Goal: Task Accomplishment & Management: Use online tool/utility

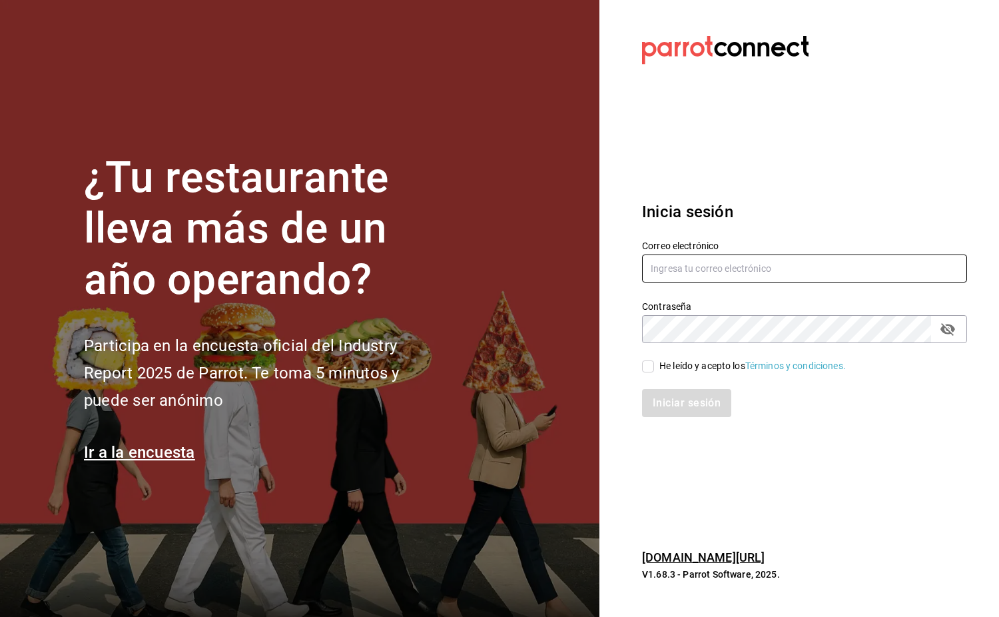
click at [845, 270] on input "text" at bounding box center [804, 268] width 325 height 28
type input "laesquinafts@gmail.com"
click at [646, 370] on input "He leído y acepto los Términos y condiciones." at bounding box center [648, 366] width 12 height 12
checkbox input "true"
click at [677, 399] on button "Iniciar sesión" at bounding box center [687, 403] width 91 height 28
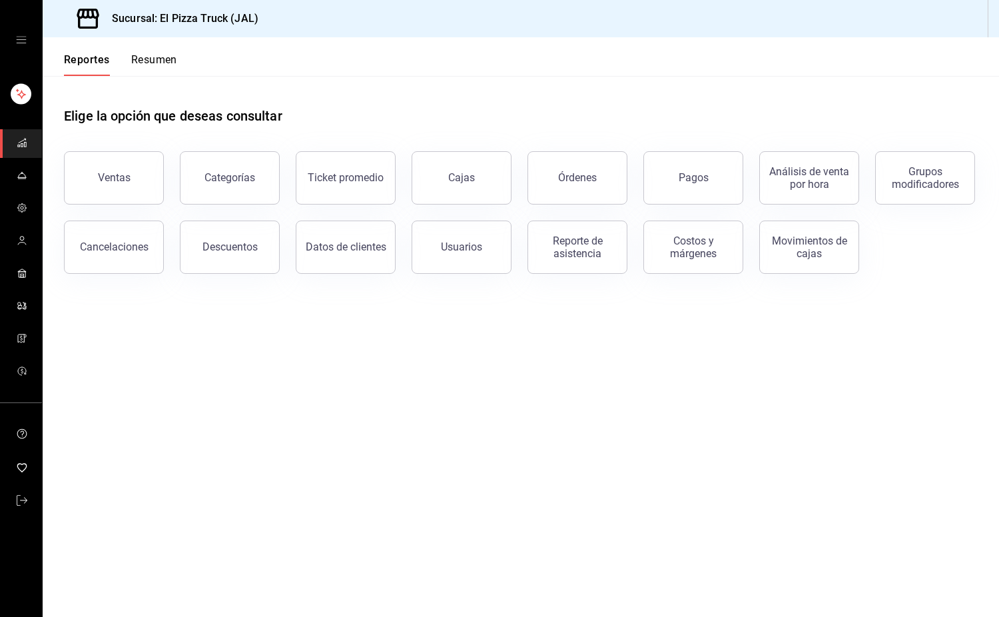
click at [159, 64] on button "Resumen" at bounding box center [154, 64] width 46 height 23
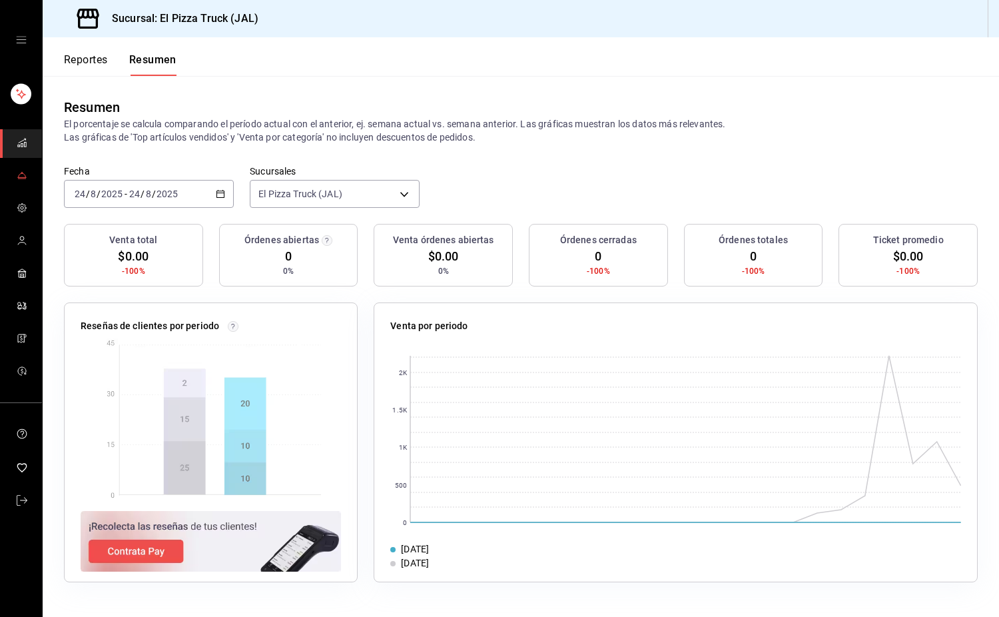
click at [26, 177] on icon "mailbox folders" at bounding box center [22, 175] width 11 height 11
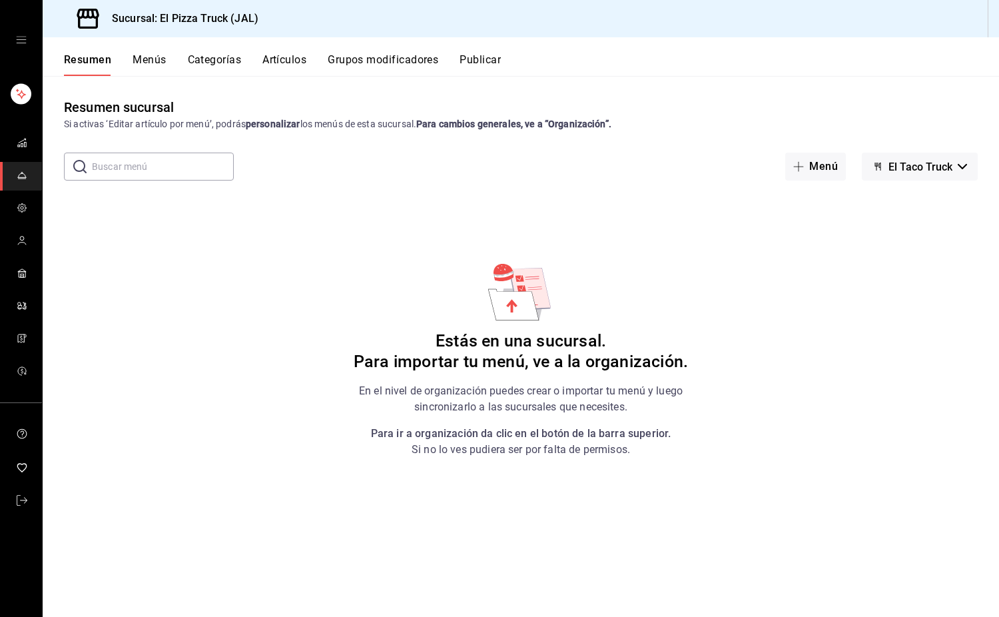
click at [150, 57] on button "Menús" at bounding box center [149, 64] width 33 height 23
click at [240, 62] on button "Categorías" at bounding box center [214, 64] width 54 height 23
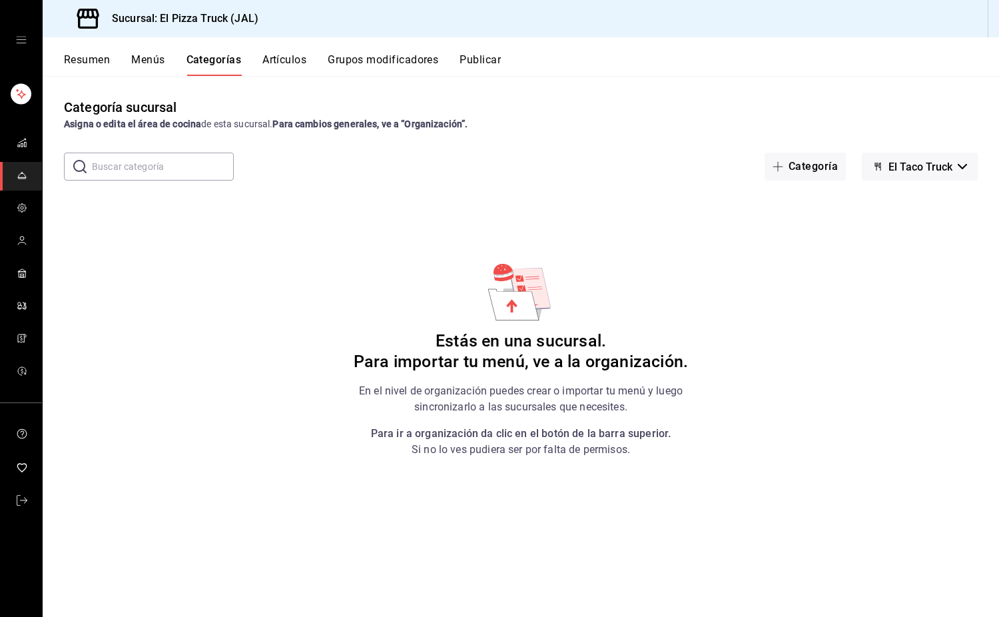
click at [106, 60] on button "Resumen" at bounding box center [87, 64] width 46 height 23
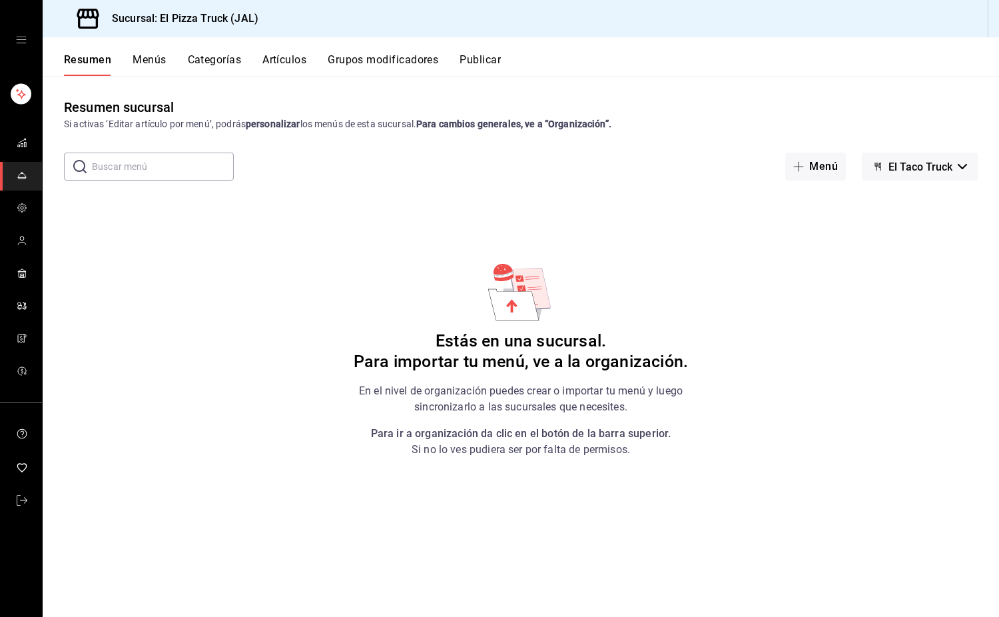
click at [350, 65] on button "Grupos modificadores" at bounding box center [383, 64] width 111 height 23
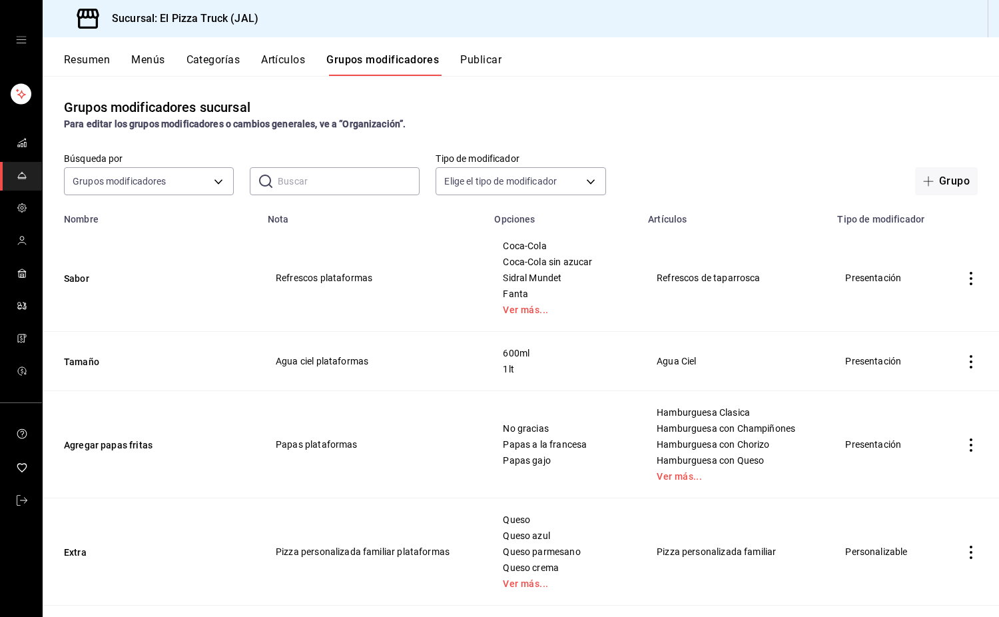
click at [211, 65] on button "Categorías" at bounding box center [213, 64] width 54 height 23
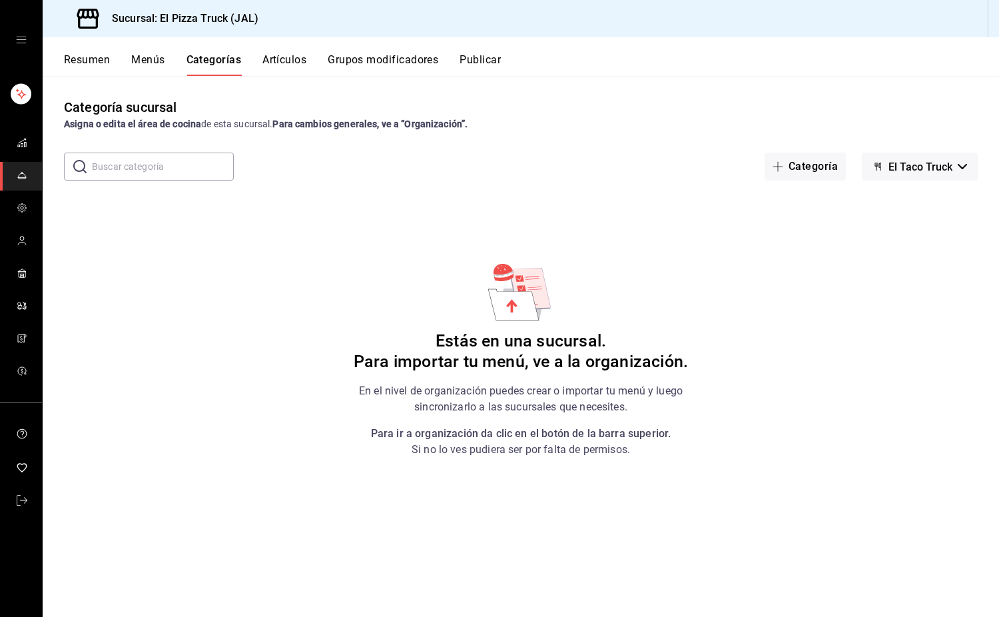
click at [97, 66] on button "Resumen" at bounding box center [87, 64] width 46 height 23
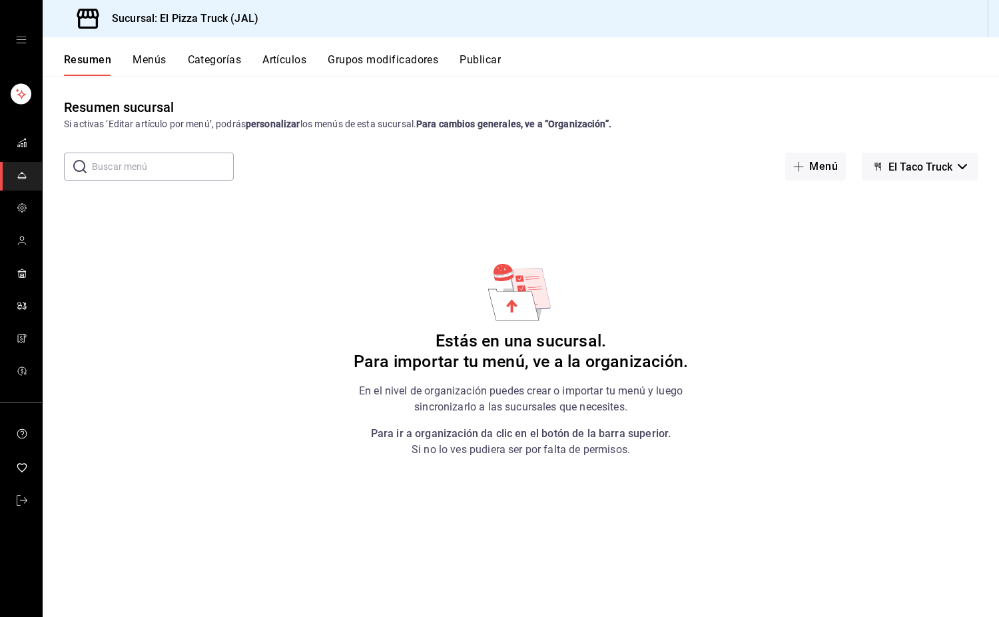
click at [932, 167] on span "El Taco Truck" at bounding box center [921, 167] width 64 height 13
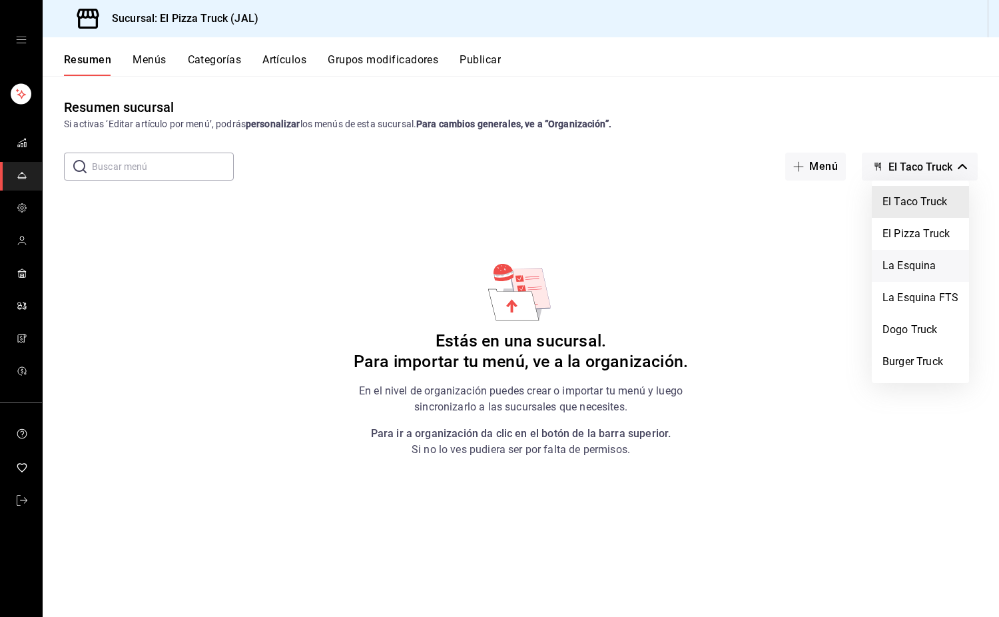
click at [914, 261] on li "La Esquina" at bounding box center [920, 266] width 97 height 32
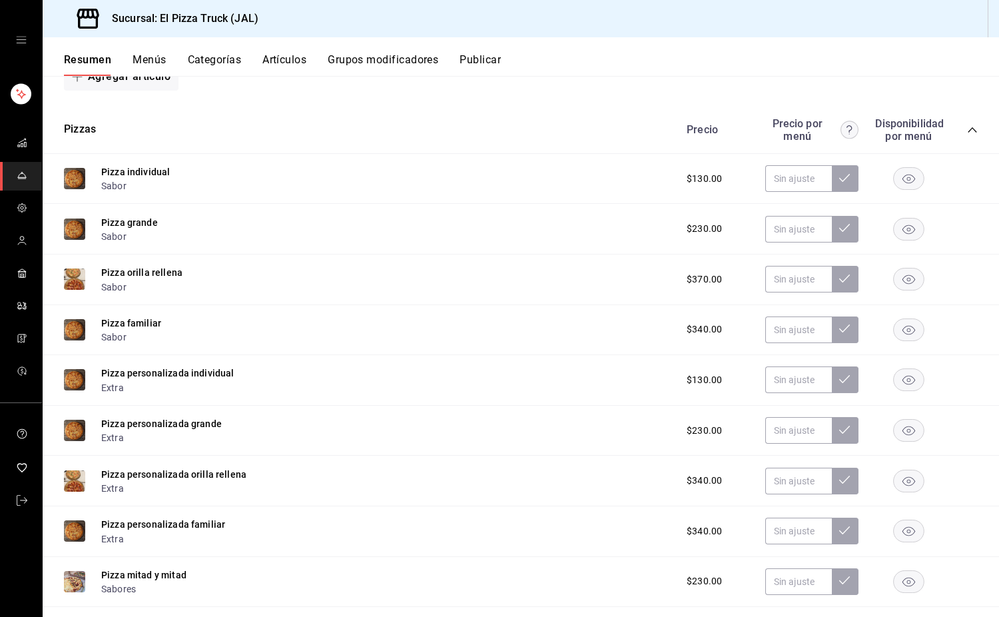
scroll to position [693, 0]
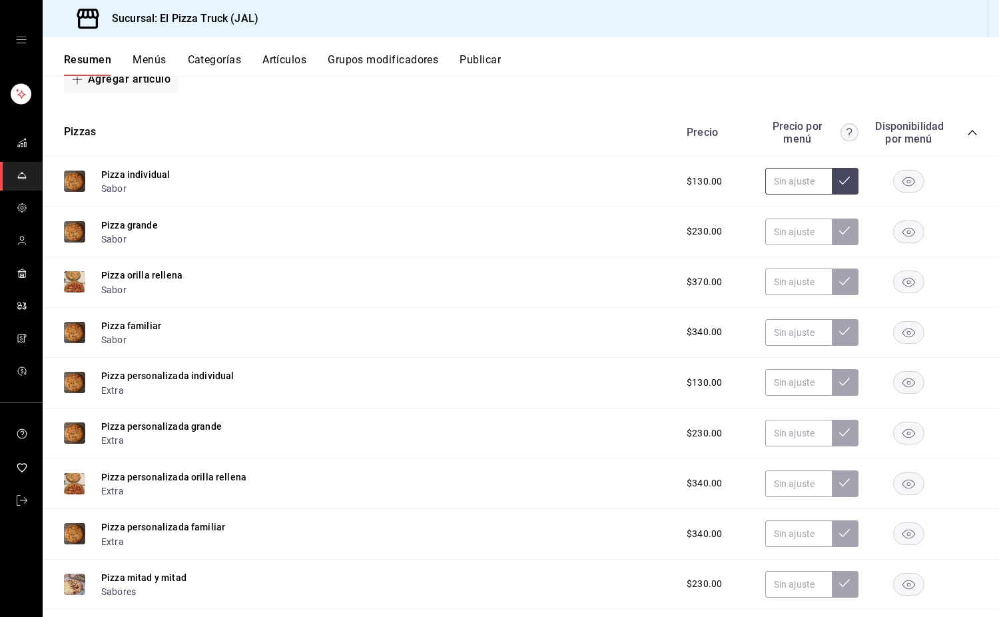
click at [772, 175] on input "text" at bounding box center [798, 181] width 67 height 27
type input "$0.00"
click at [792, 294] on input "text" at bounding box center [798, 281] width 67 height 27
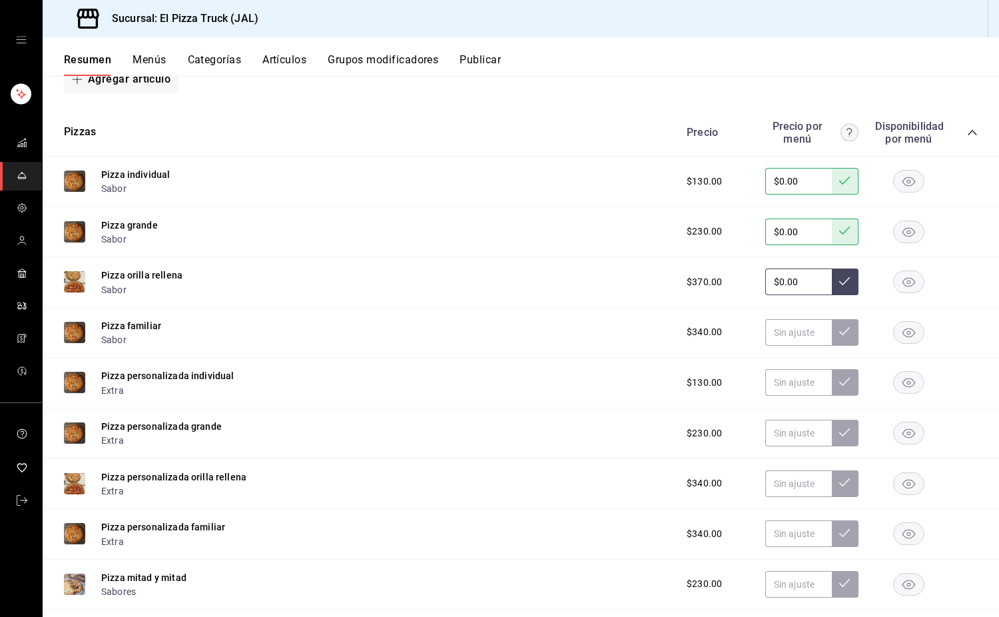
type input "$0.00"
click at [787, 334] on input "text" at bounding box center [798, 332] width 67 height 27
type input "$0.00"
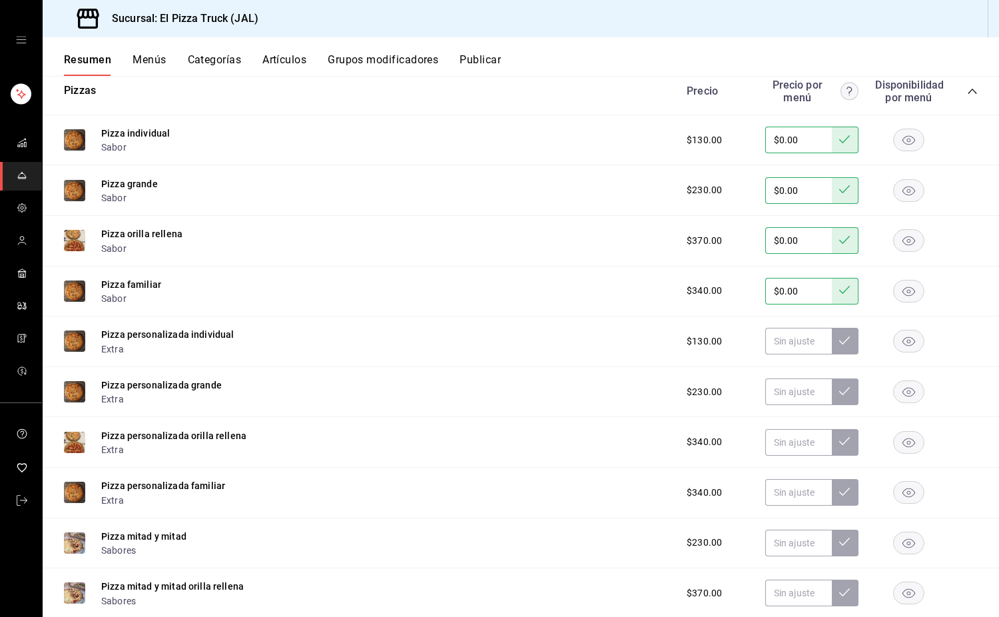
scroll to position [737, 0]
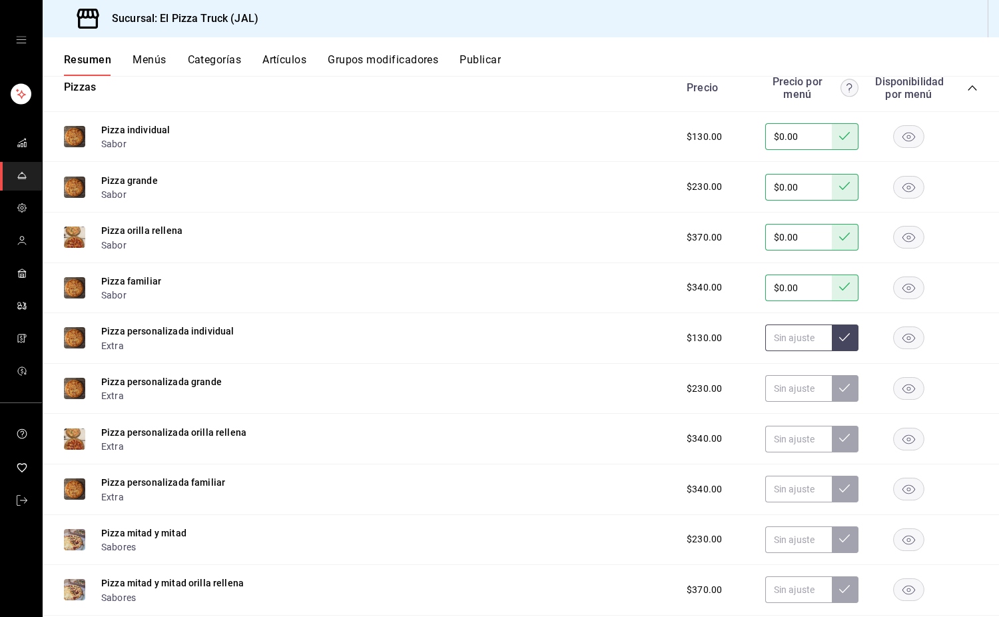
click at [774, 346] on input "text" at bounding box center [798, 337] width 67 height 27
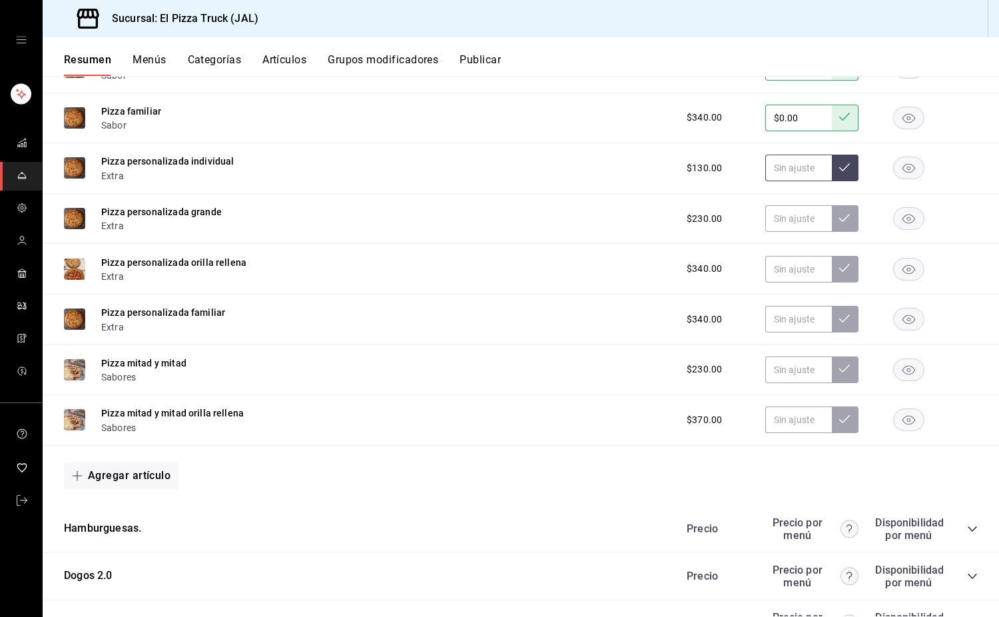
scroll to position [926, 0]
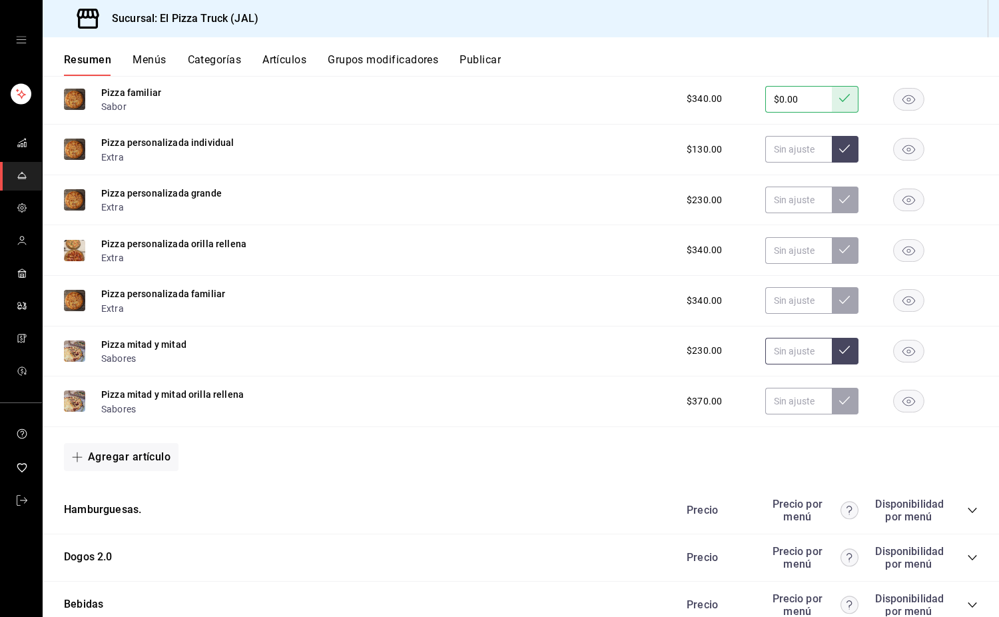
click at [773, 354] on input "text" at bounding box center [798, 351] width 67 height 27
type input "$0.00"
click at [780, 414] on input "text" at bounding box center [798, 401] width 67 height 27
type input "$80.00"
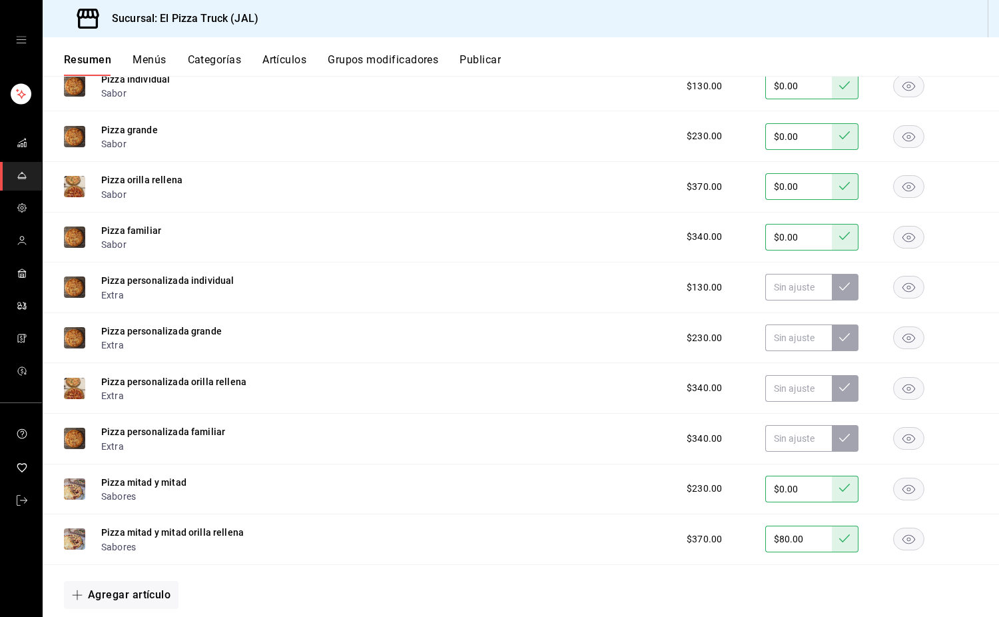
scroll to position [787, 0]
click at [480, 57] on button "Publicar" at bounding box center [480, 64] width 41 height 23
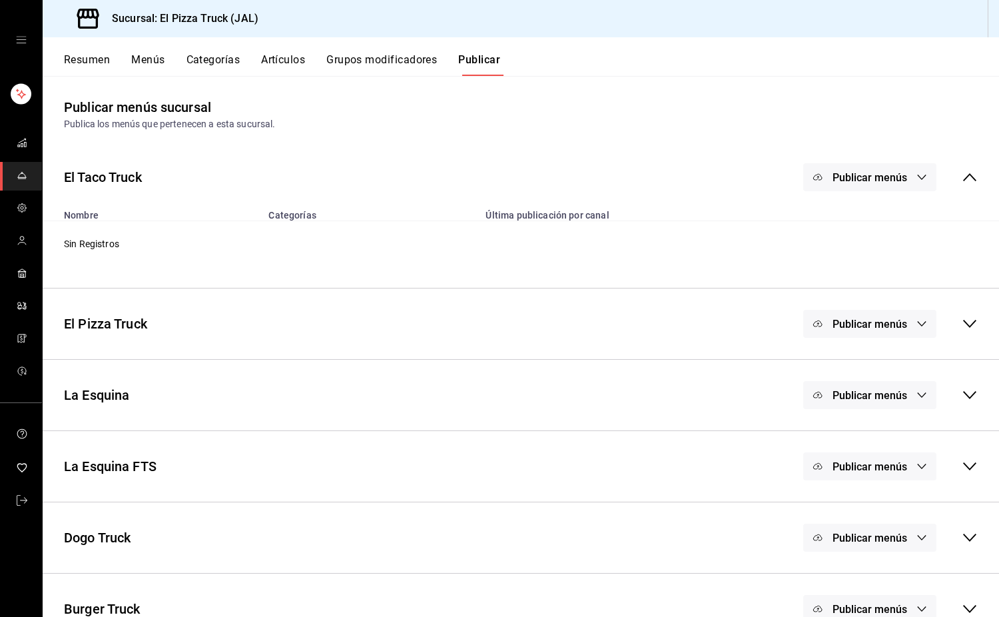
click at [885, 468] on span "Publicar menús" at bounding box center [870, 466] width 75 height 13
click at [876, 498] on li "Punto de venta" at bounding box center [860, 510] width 123 height 37
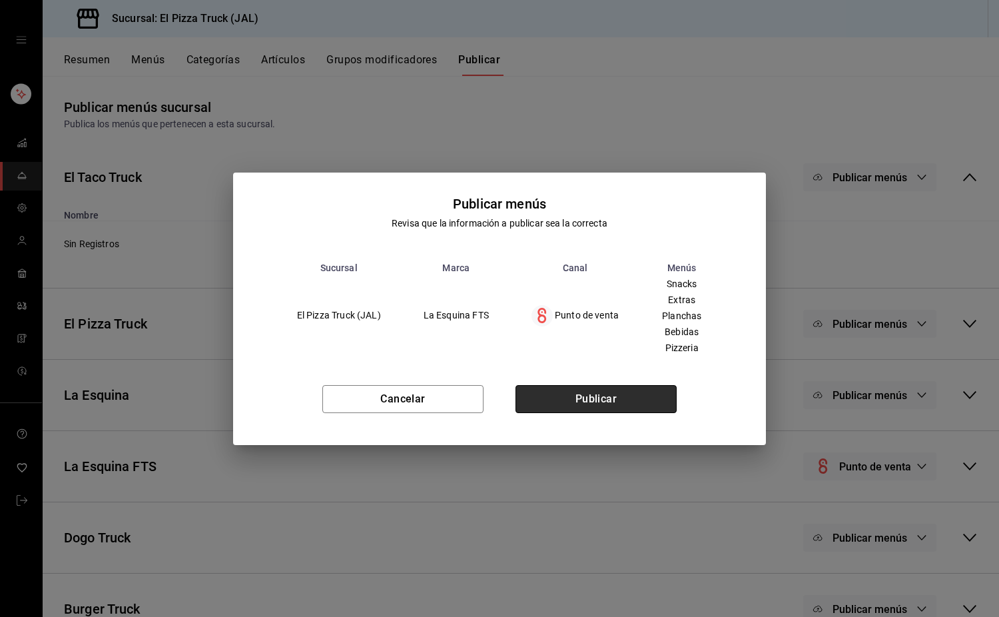
click at [633, 409] on button "Publicar" at bounding box center [596, 399] width 161 height 28
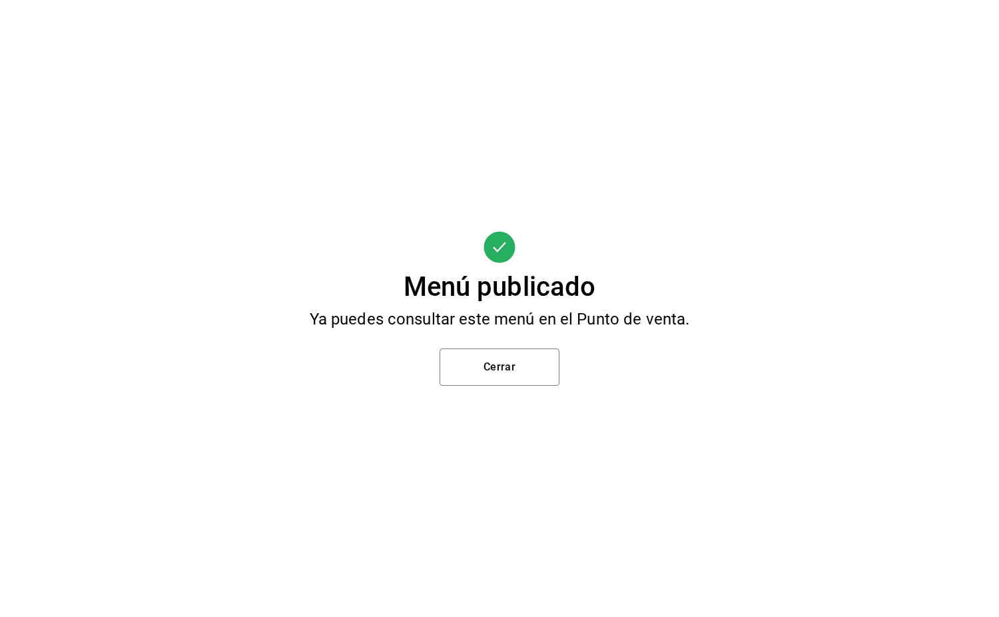
scroll to position [64, 0]
click at [516, 331] on div "Menú publicado Ya puedes consultar este menú en el Punto de venta. Cerrar" at bounding box center [499, 308] width 999 height 617
click at [548, 378] on button "Cerrar" at bounding box center [500, 366] width 120 height 37
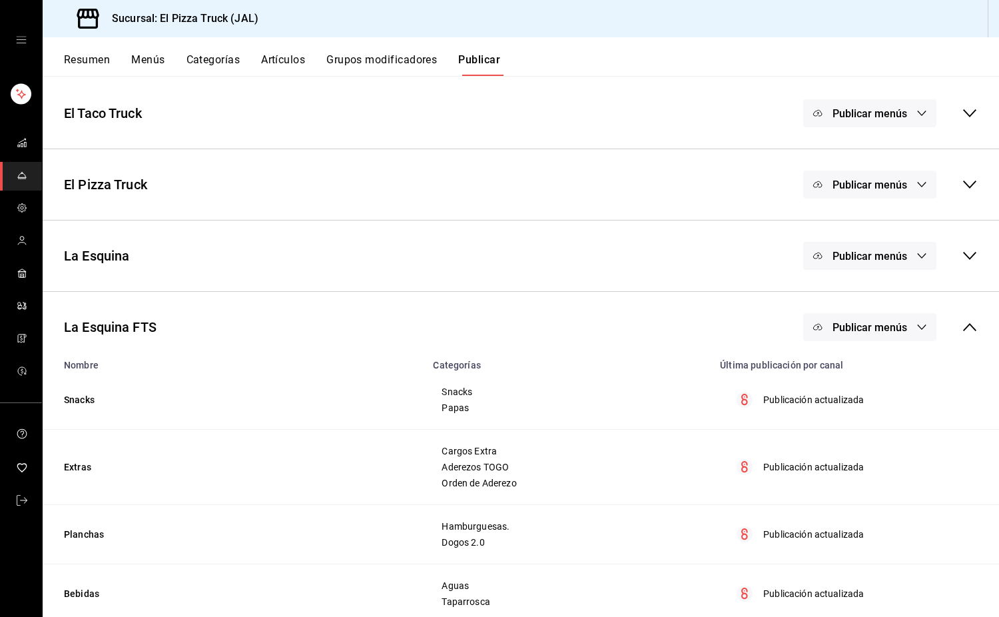
click at [90, 60] on button "Resumen" at bounding box center [87, 64] width 46 height 23
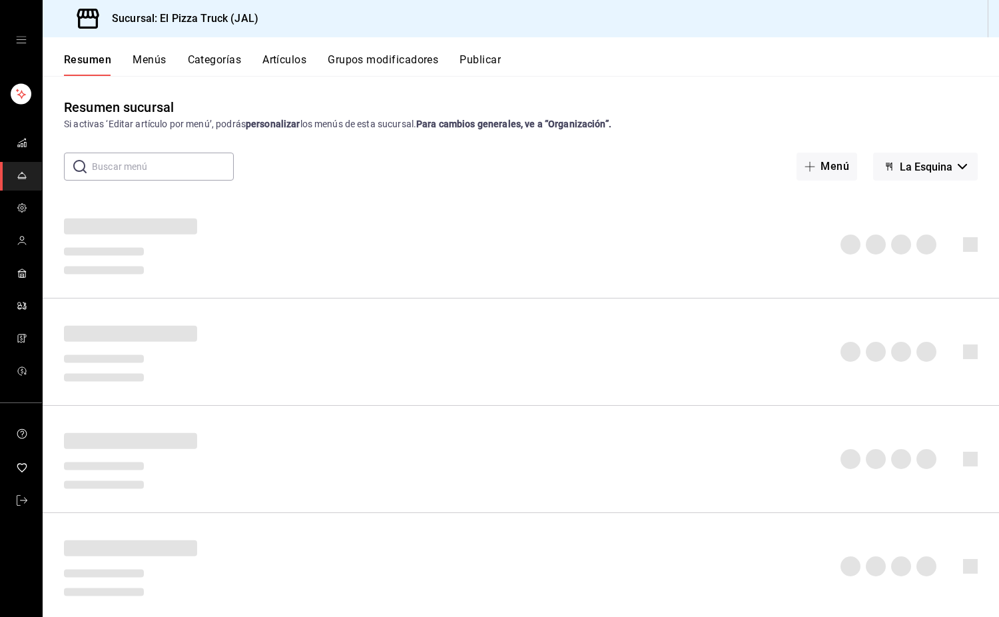
click at [930, 168] on span "La Esquina" at bounding box center [926, 167] width 53 height 13
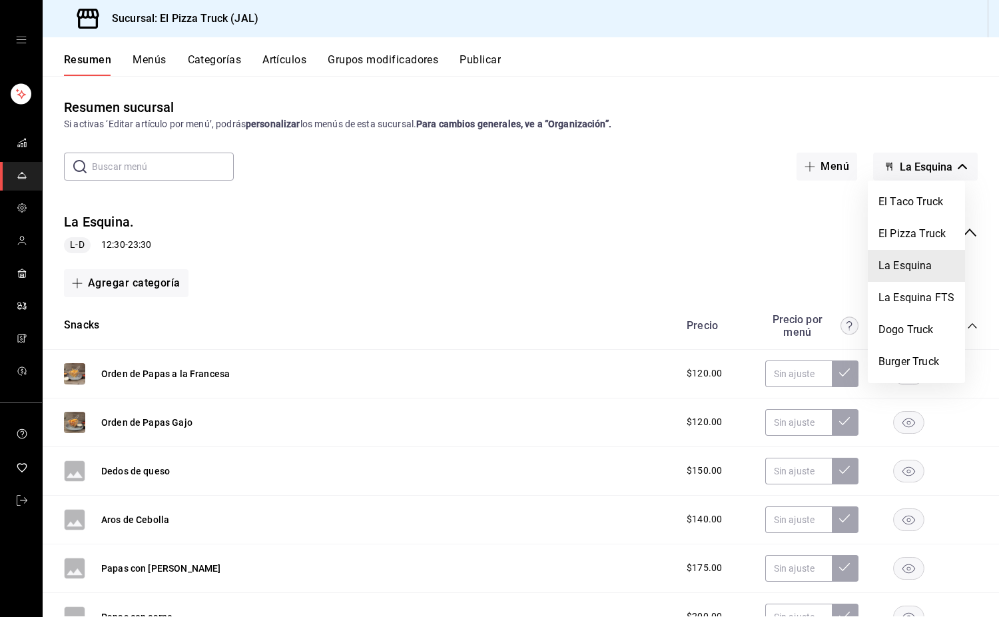
click at [725, 140] on div at bounding box center [499, 308] width 999 height 617
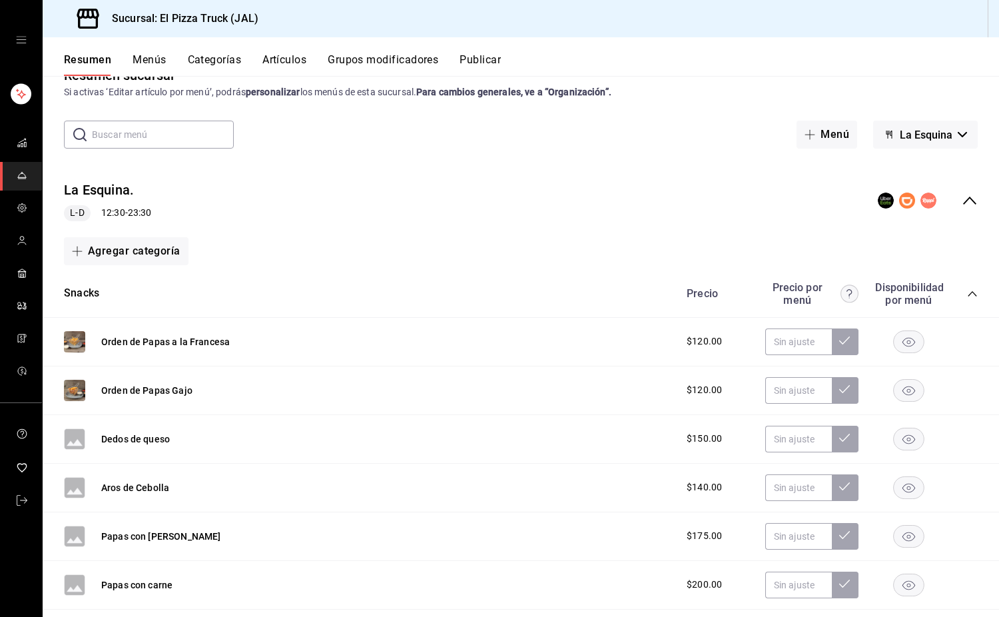
scroll to position [21, 0]
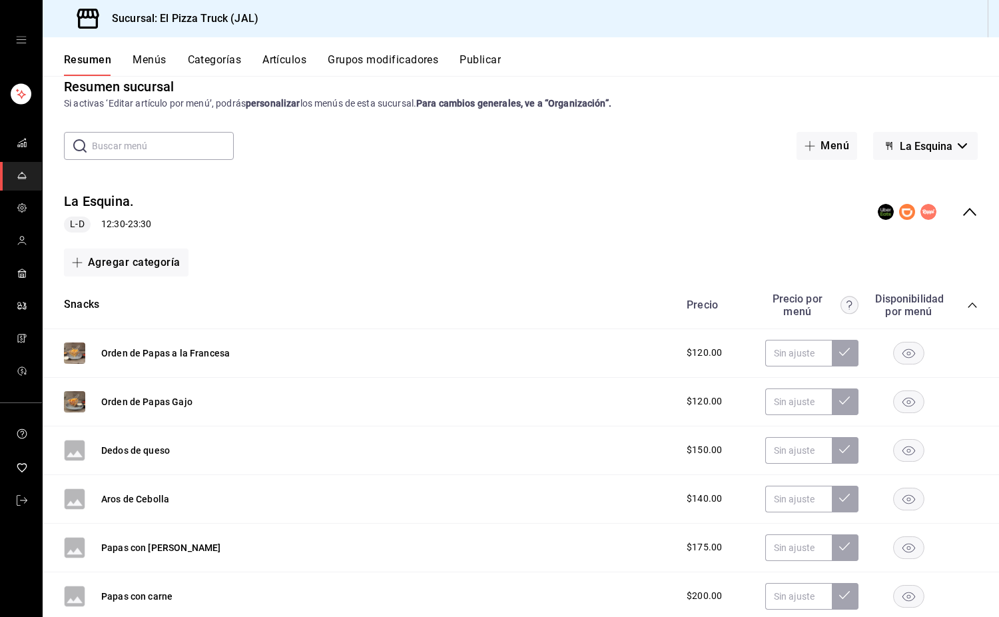
click at [940, 145] on span "La Esquina" at bounding box center [926, 146] width 53 height 13
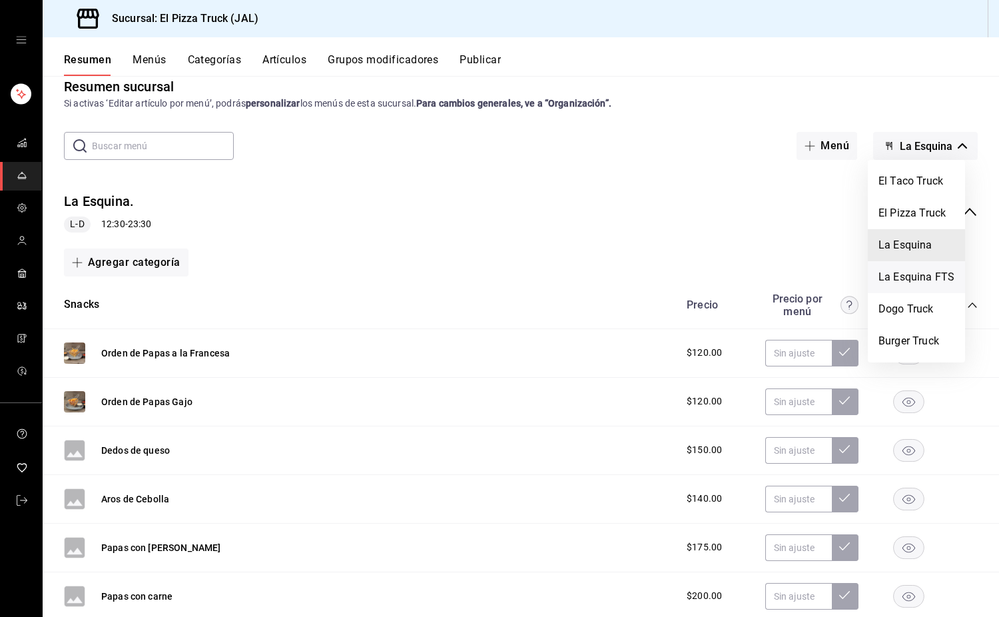
click at [921, 284] on li "La Esquina FTS" at bounding box center [916, 277] width 97 height 32
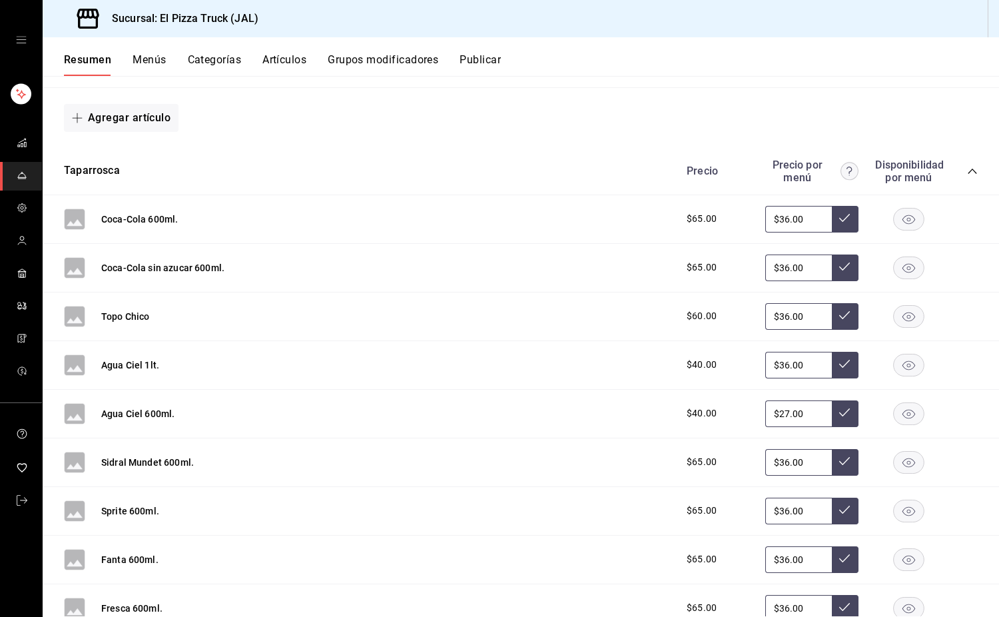
scroll to position [910, 0]
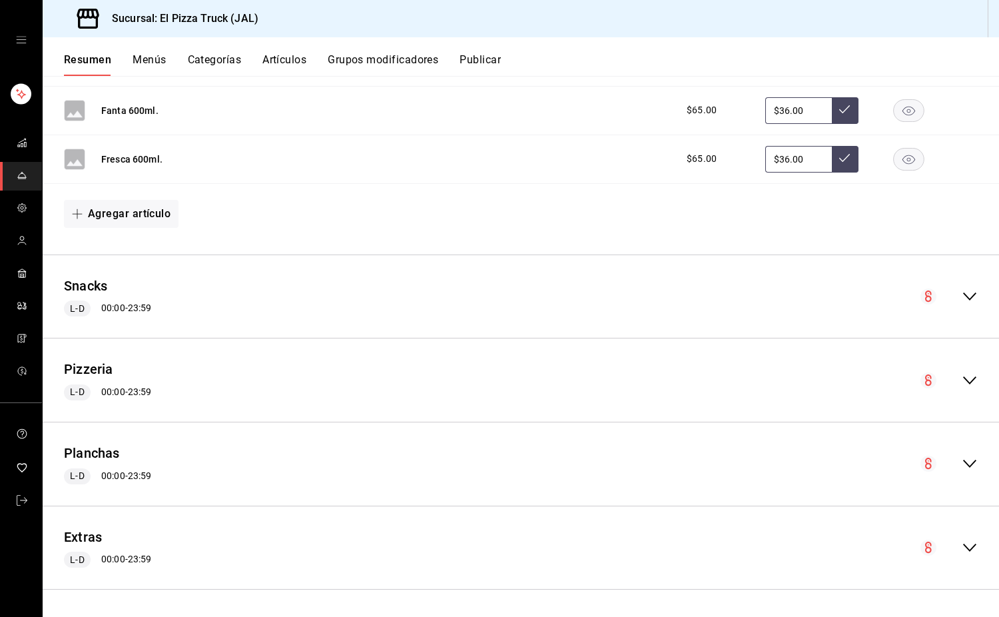
click at [965, 376] on icon "collapse-menu-row" at bounding box center [970, 380] width 16 height 16
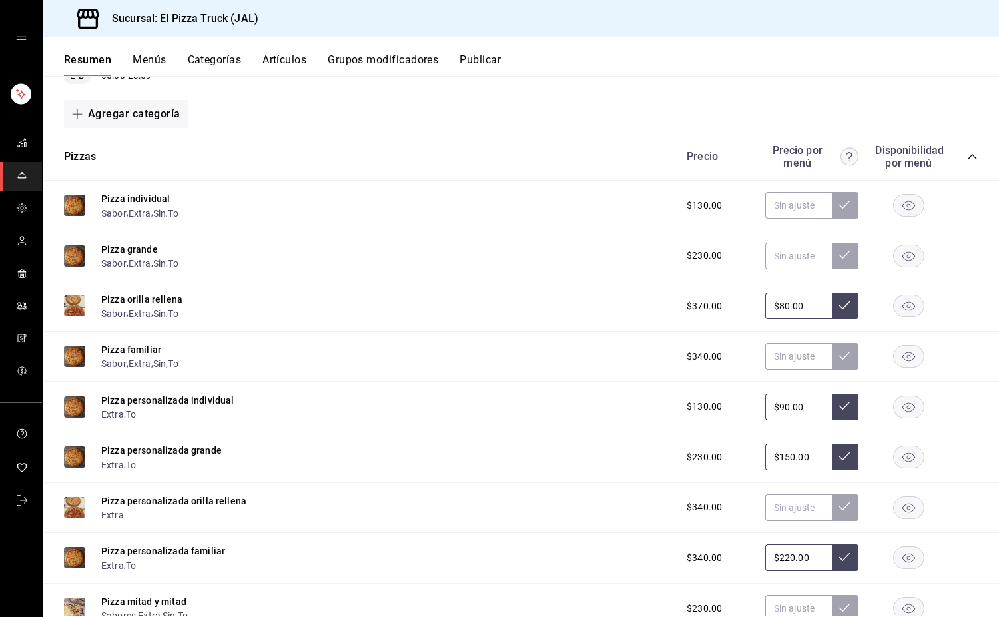
scroll to position [1238, 0]
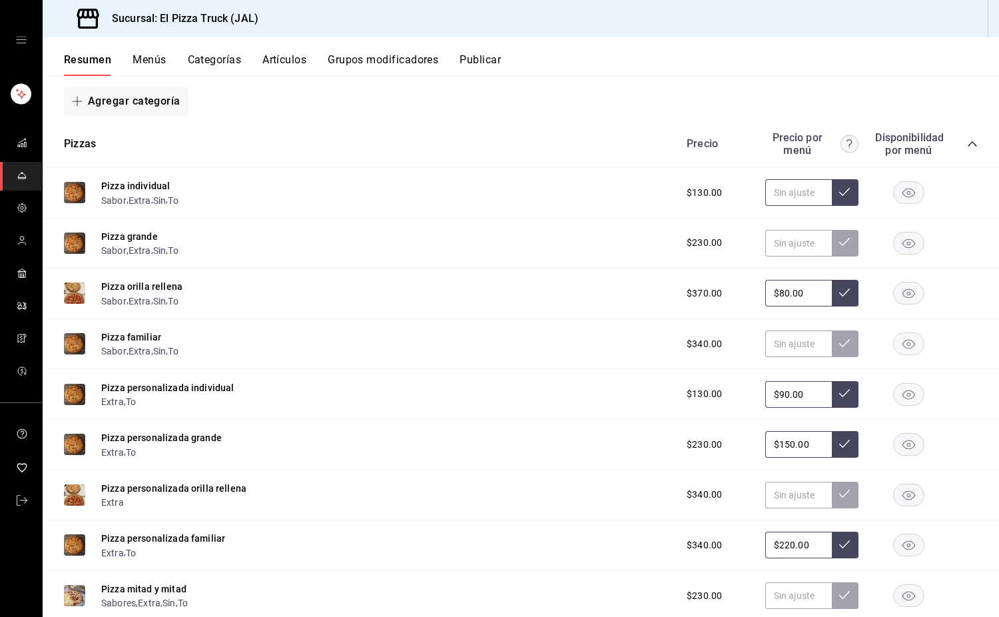
click at [785, 196] on input "text" at bounding box center [798, 192] width 67 height 27
type input "$0.00"
click at [776, 236] on input "text" at bounding box center [798, 243] width 67 height 27
type input "$0.00"
click at [784, 346] on input "text" at bounding box center [798, 343] width 67 height 27
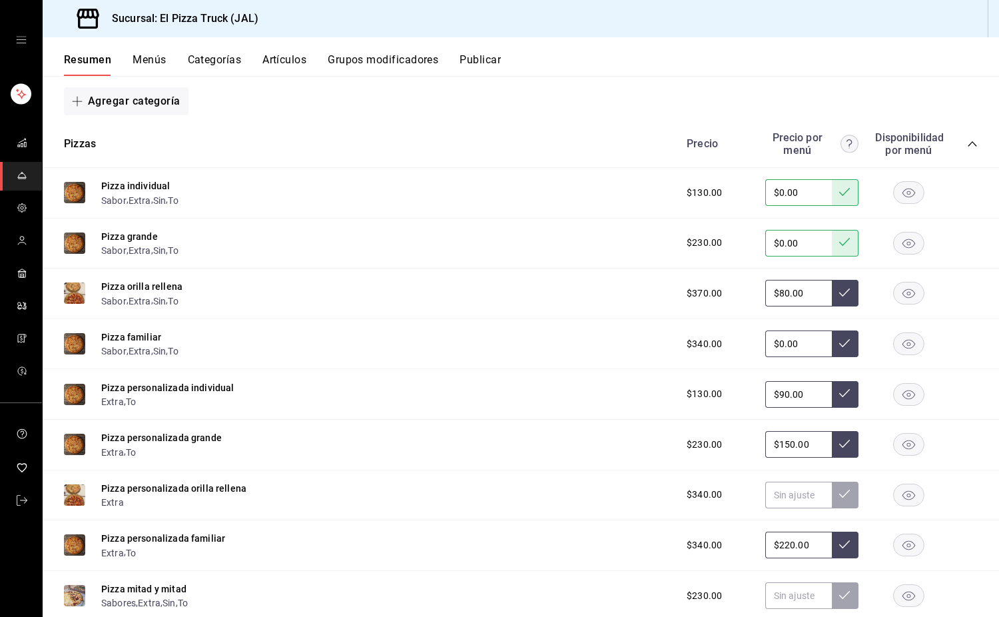
type input "$0.00"
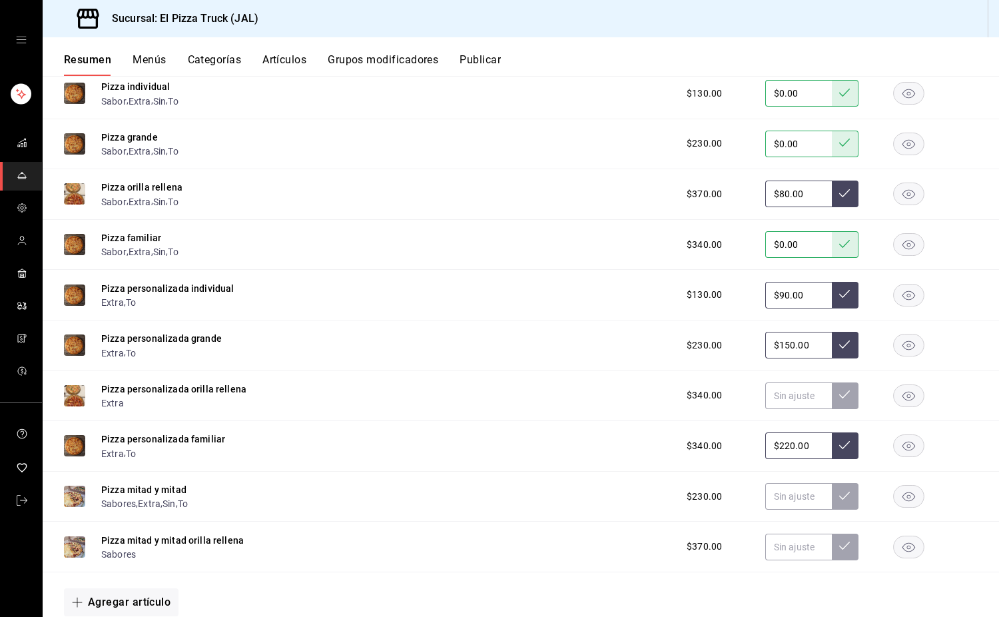
scroll to position [1343, 0]
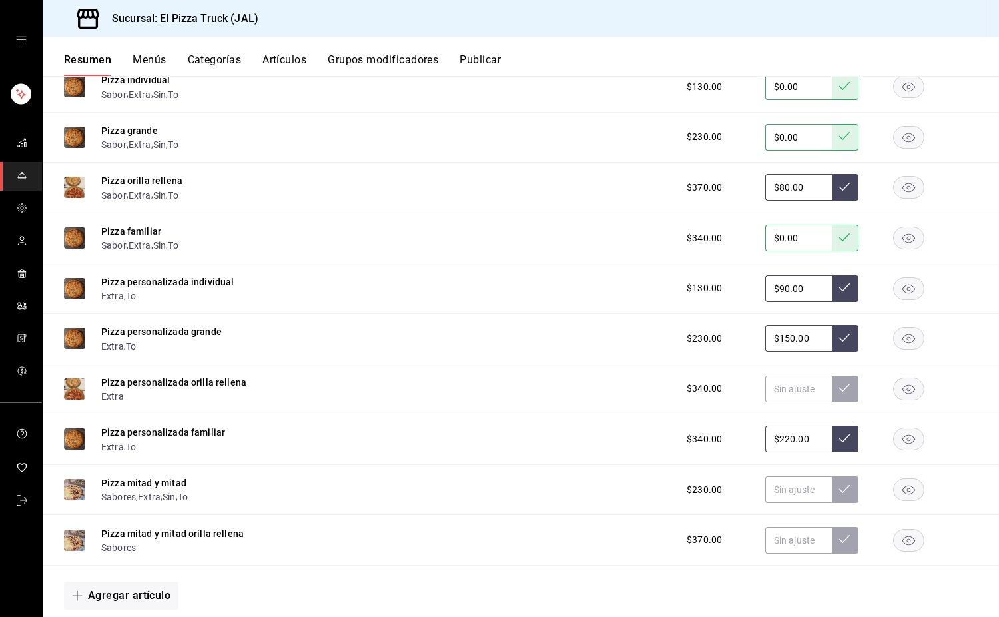
click at [800, 289] on input "$90.00" at bounding box center [798, 288] width 67 height 27
type input "$90.00"
click at [796, 387] on input "text" at bounding box center [798, 389] width 67 height 27
type input "$230.00"
click at [793, 503] on input "text" at bounding box center [798, 489] width 67 height 27
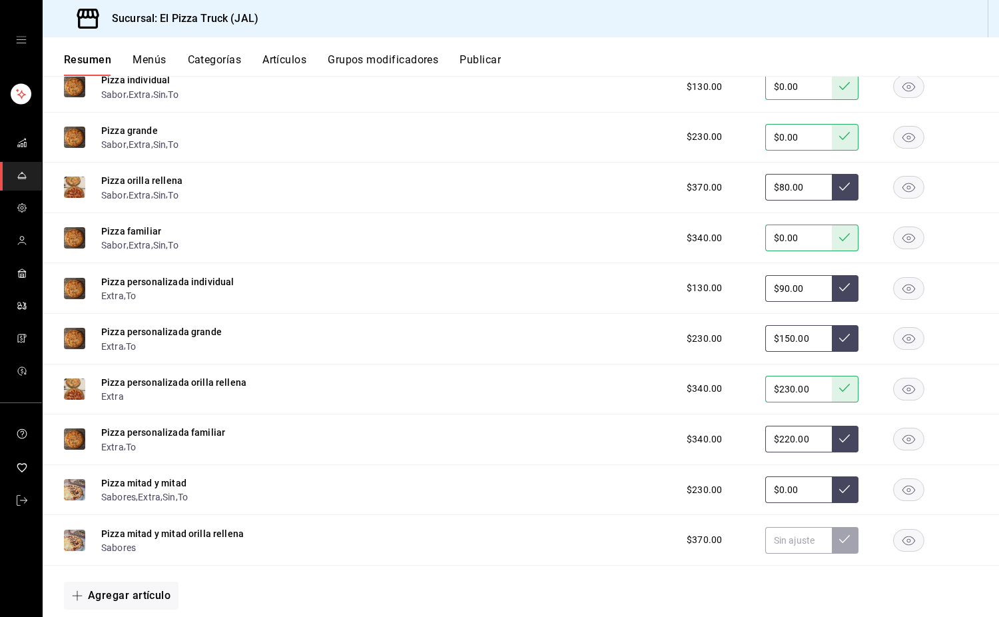
type input "$0.00"
click at [781, 552] on input "text" at bounding box center [798, 540] width 67 height 27
type input "$80.00"
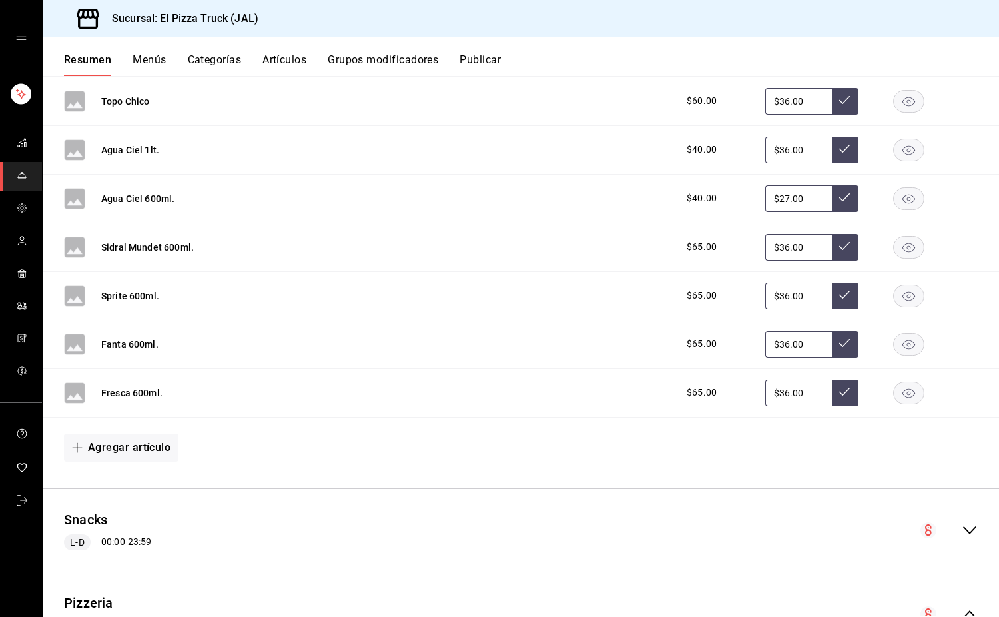
scroll to position [635, 0]
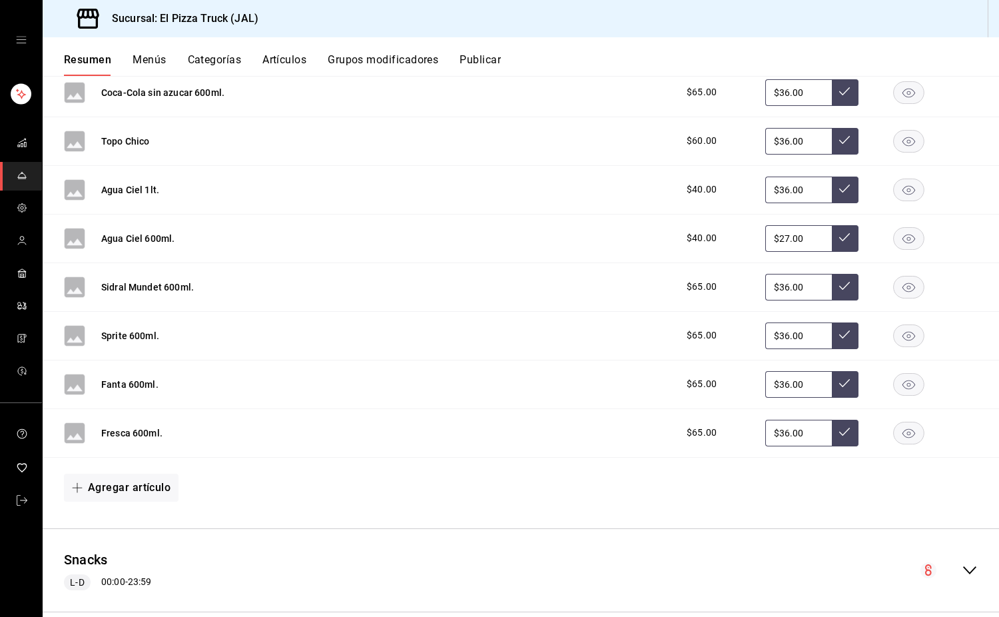
click at [482, 65] on button "Publicar" at bounding box center [480, 64] width 41 height 23
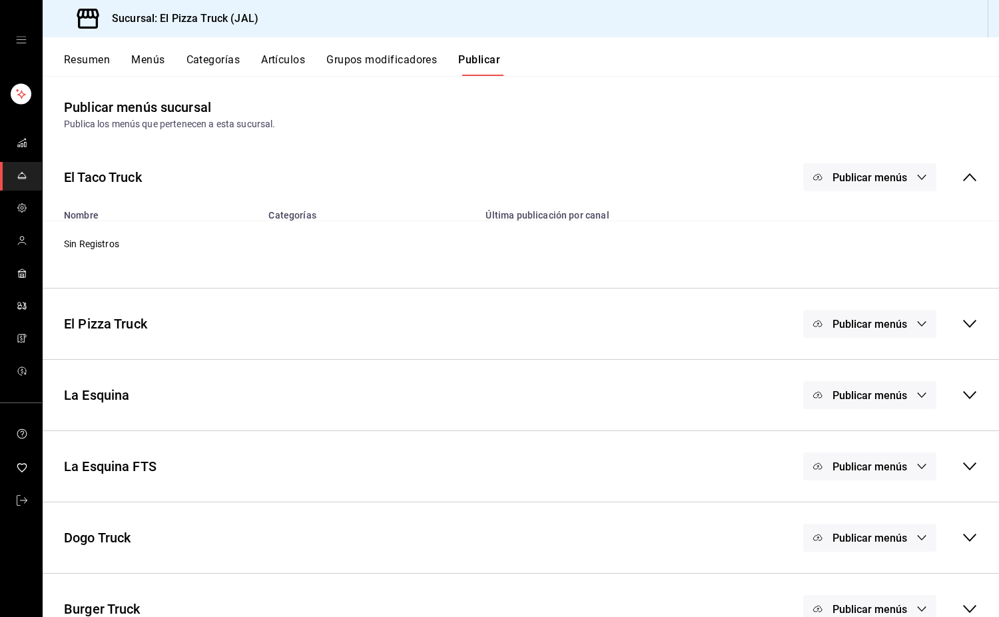
click at [891, 467] on span "Publicar menús" at bounding box center [870, 466] width 75 height 13
click at [863, 522] on li "Punto de venta" at bounding box center [860, 510] width 123 height 37
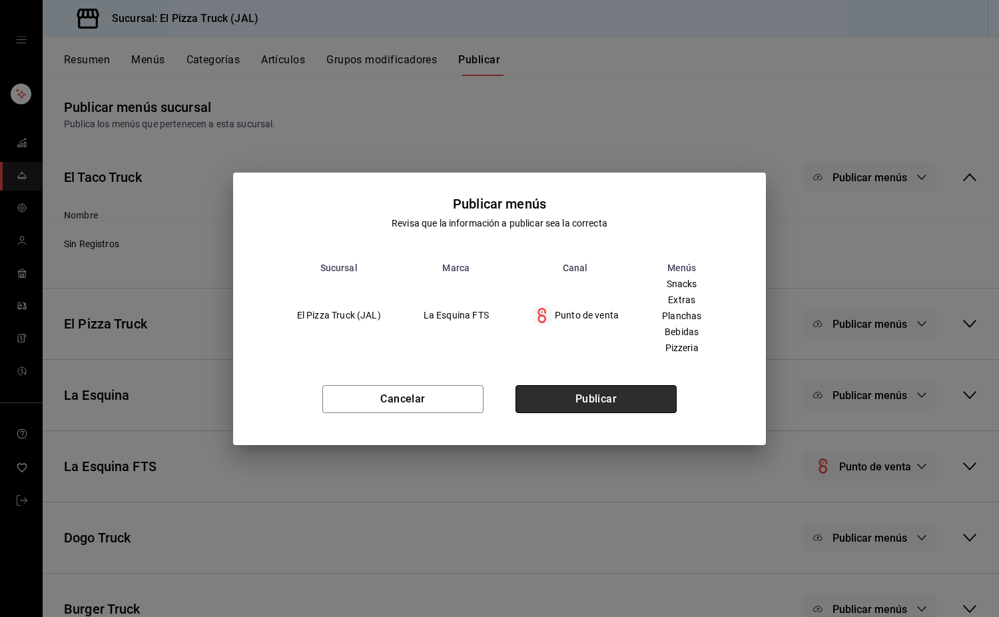
click at [636, 408] on button "Publicar" at bounding box center [596, 399] width 161 height 28
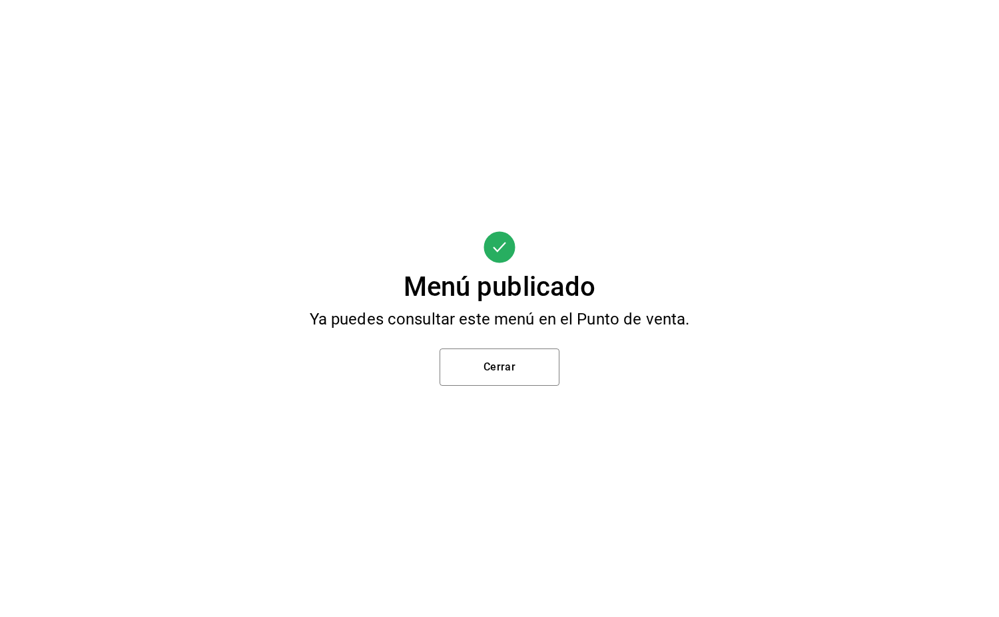
scroll to position [64, 0]
